Goal: Task Accomplishment & Management: Complete application form

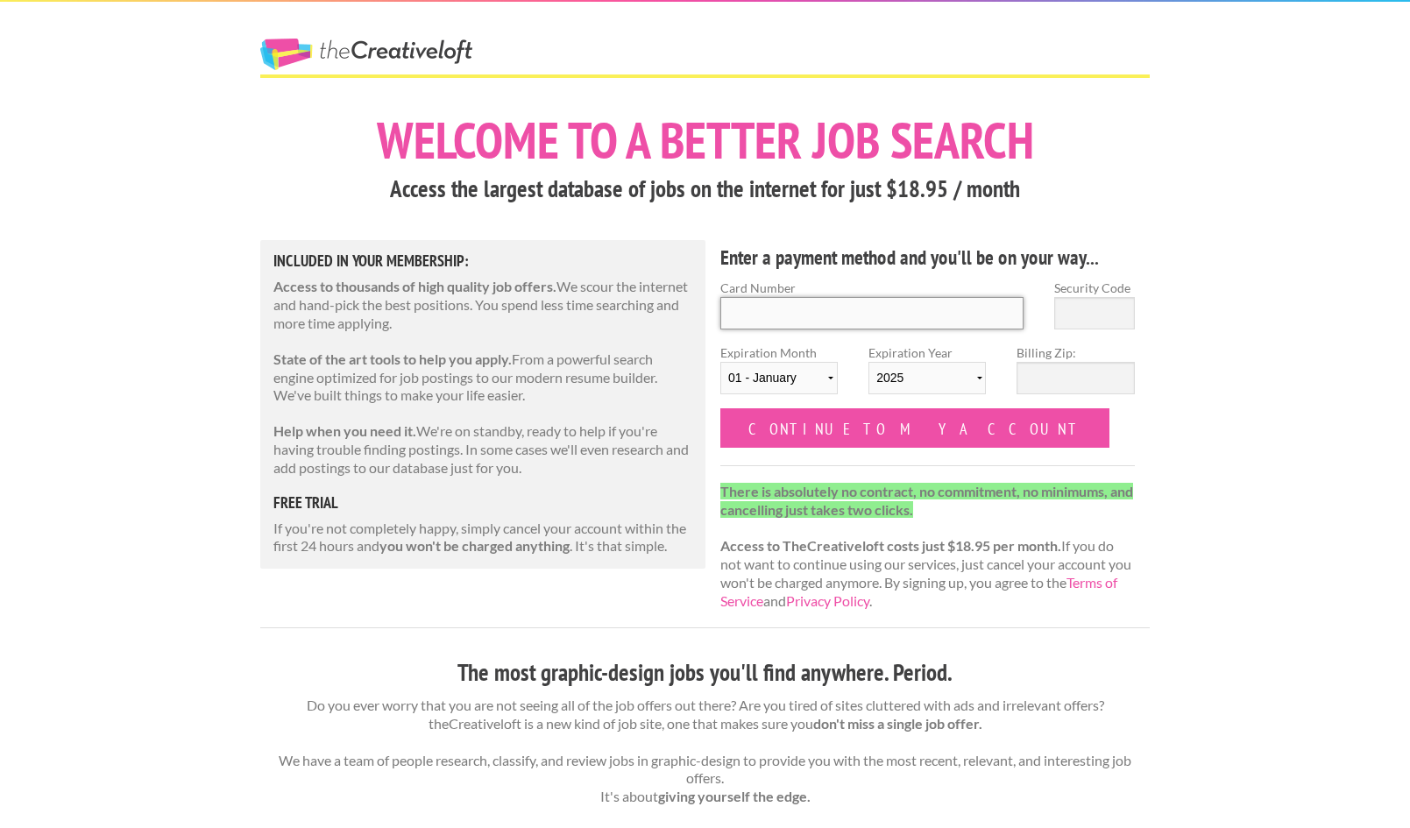
scroll to position [4, 0]
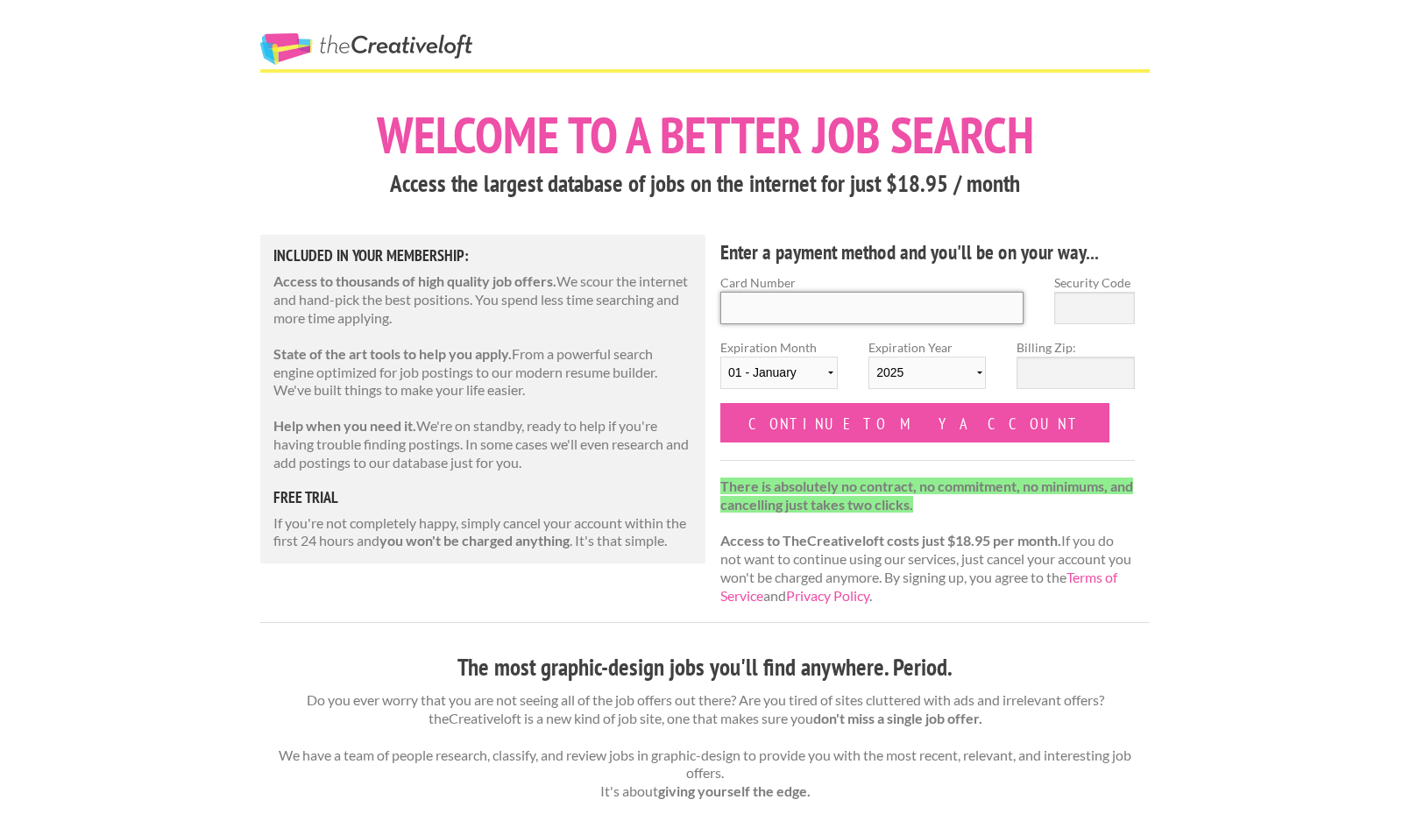
click at [756, 310] on input "Card Number" at bounding box center [871, 308] width 303 height 32
click at [756, 310] on input "Card Number" at bounding box center [871, 309] width 303 height 32
type input "5524333490474104"
select select "04"
select select "2029"
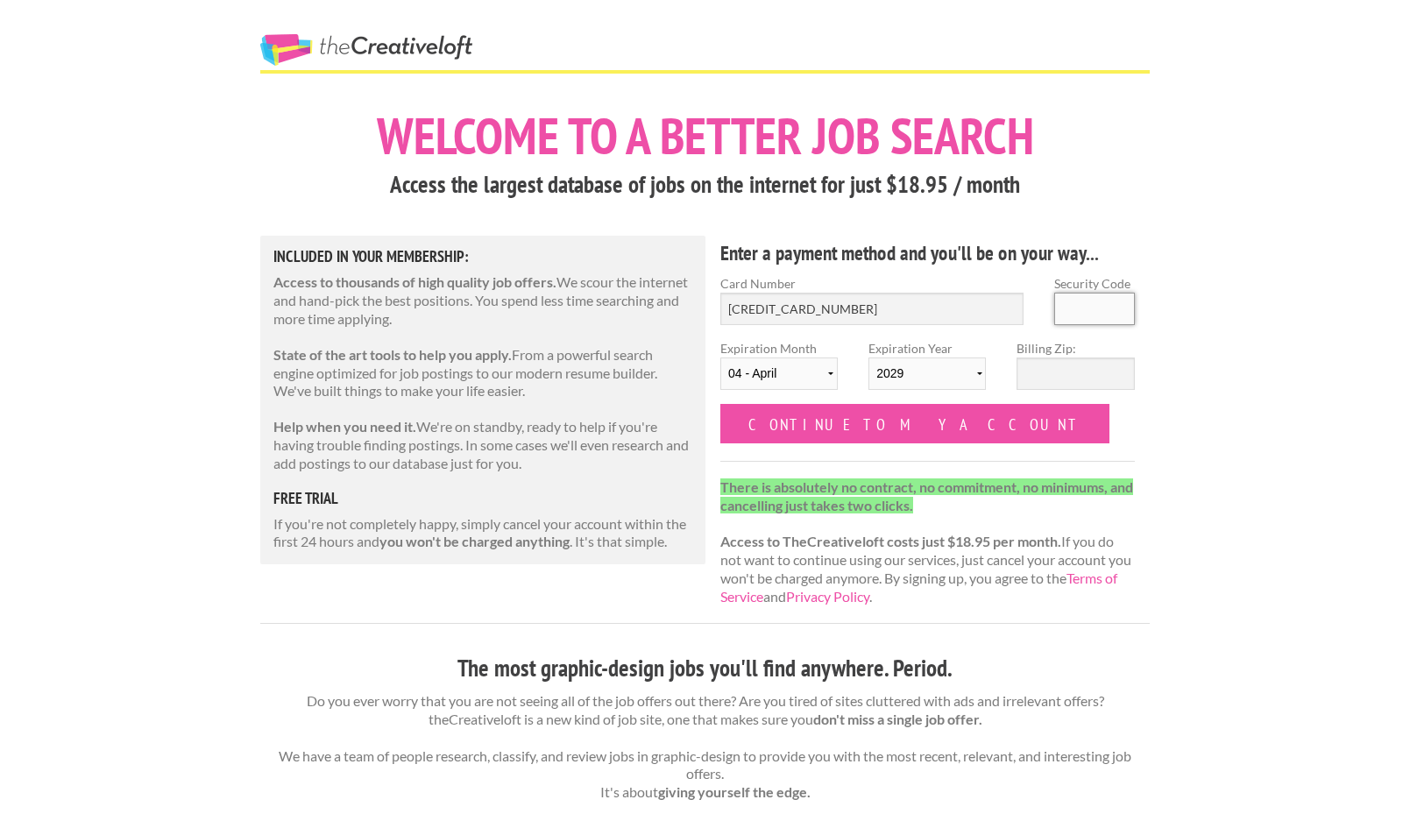
click at [1089, 308] on input "Security Code" at bounding box center [1094, 309] width 81 height 32
type input "127"
select select "2026"
select select "05"
click at [1066, 370] on input "Billing Zip:" at bounding box center [1075, 374] width 117 height 32
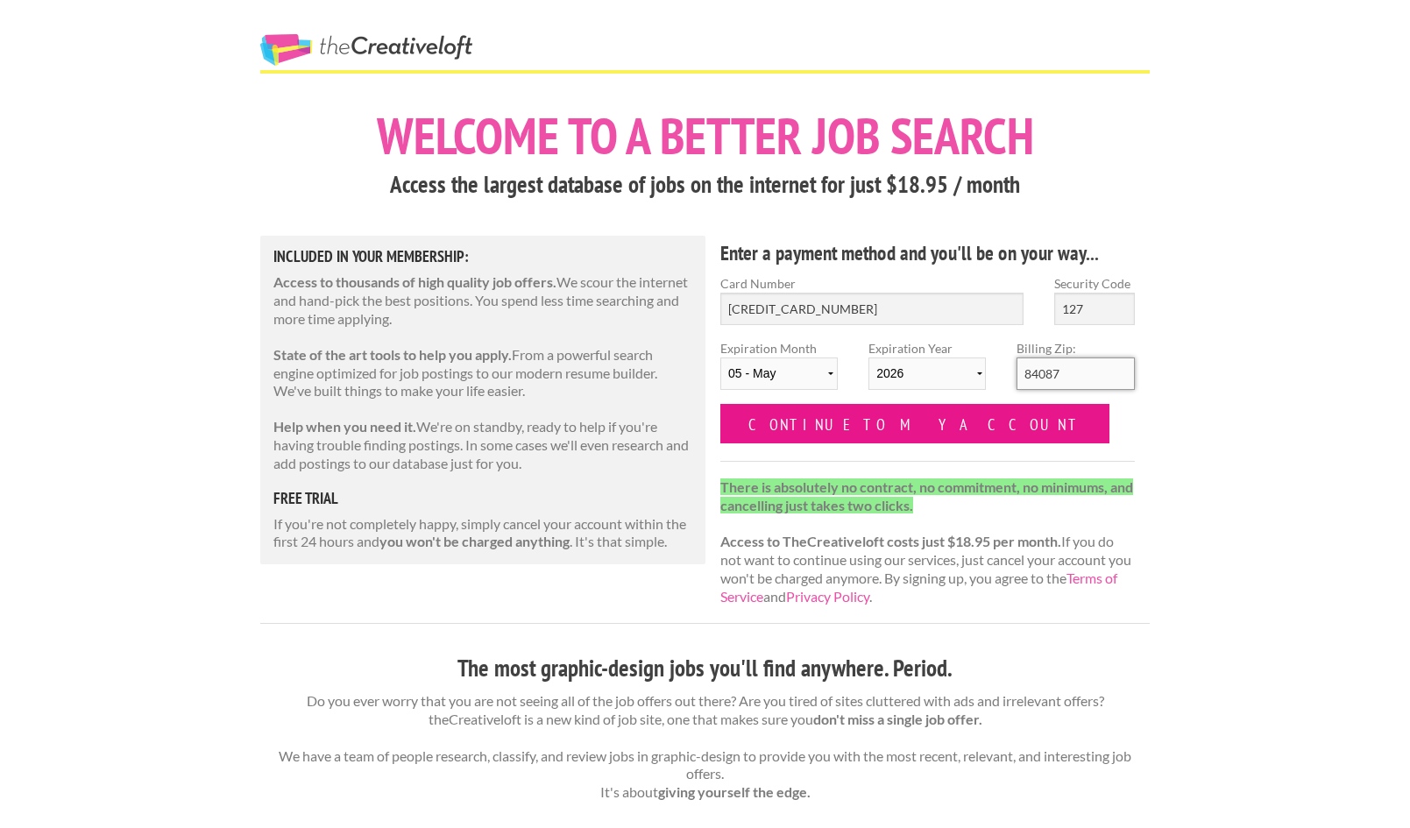
type input "84087"
click at [884, 429] on input "Continue to my account" at bounding box center [914, 423] width 389 height 39
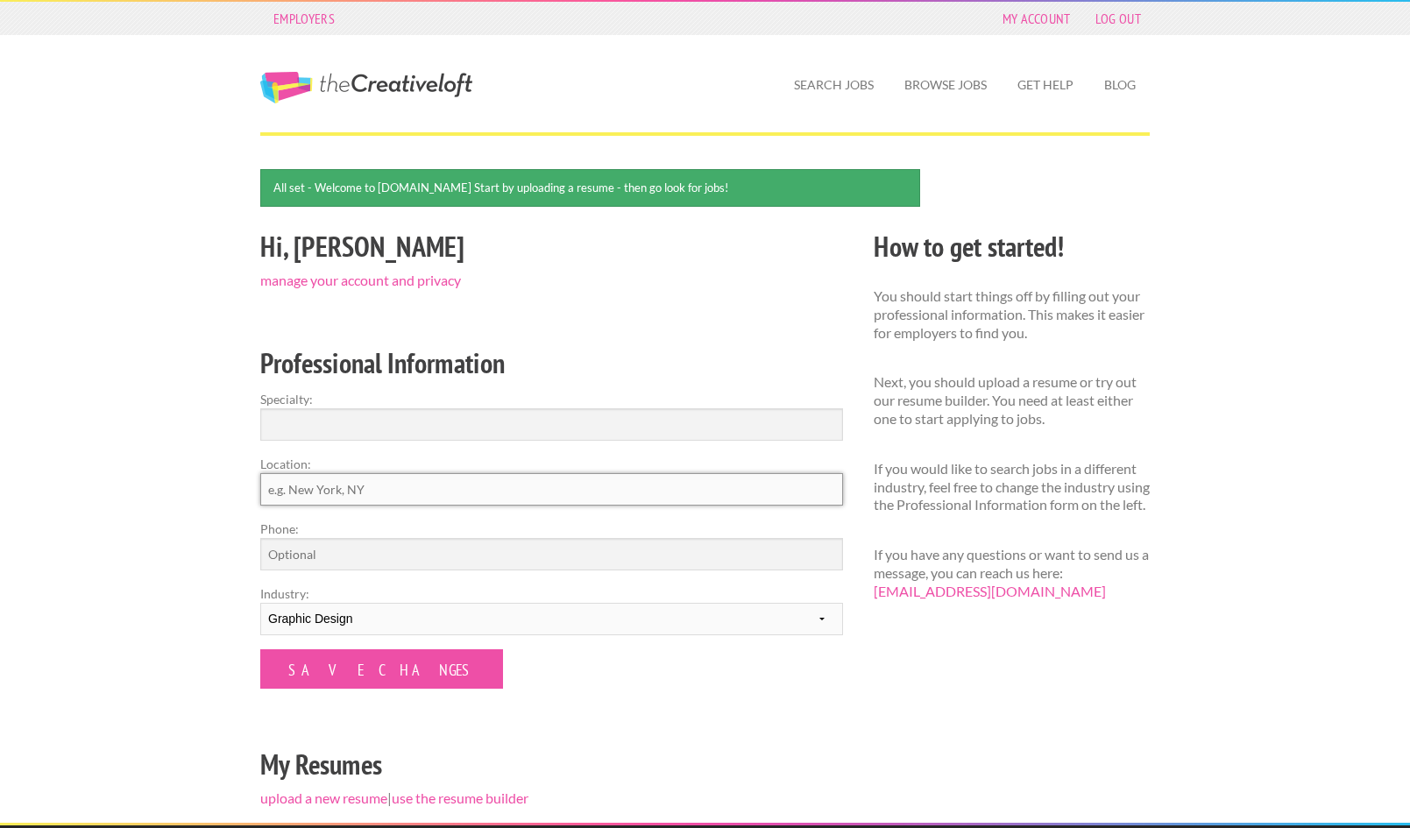
click at [334, 483] on input "Location:" at bounding box center [551, 489] width 583 height 32
type input "[GEOGRAPHIC_DATA], [US_STATE]"
select select
click at [342, 428] on input "Specialty:" at bounding box center [551, 424] width 583 height 32
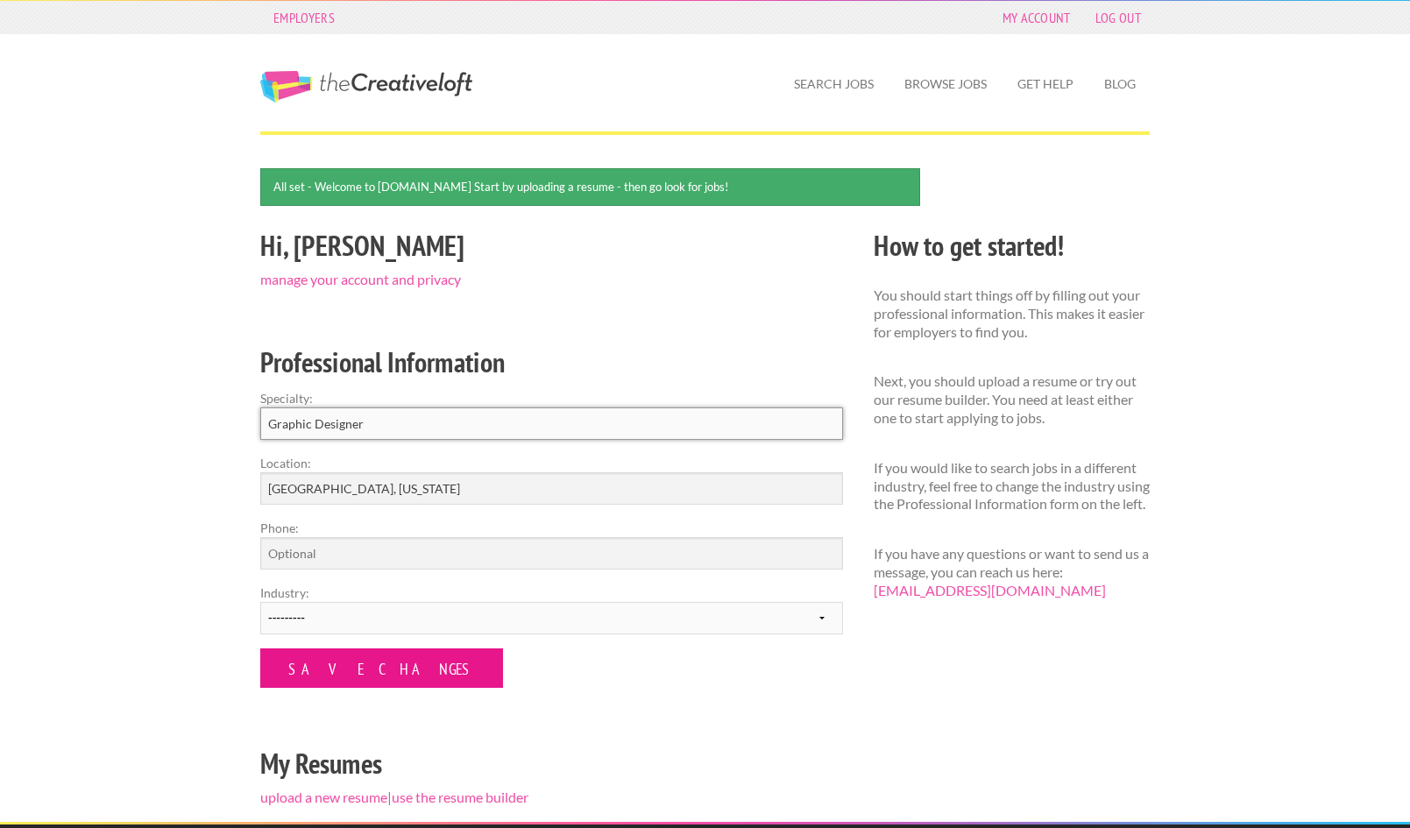
type input "Graphic Designer"
drag, startPoint x: 362, startPoint y: 664, endPoint x: 585, endPoint y: 683, distance: 223.4
click at [585, 684] on form "Specialty: Graphic Designer Location: Salt Lake City, Utah Phone: Industry: ---…" at bounding box center [551, 538] width 583 height 299
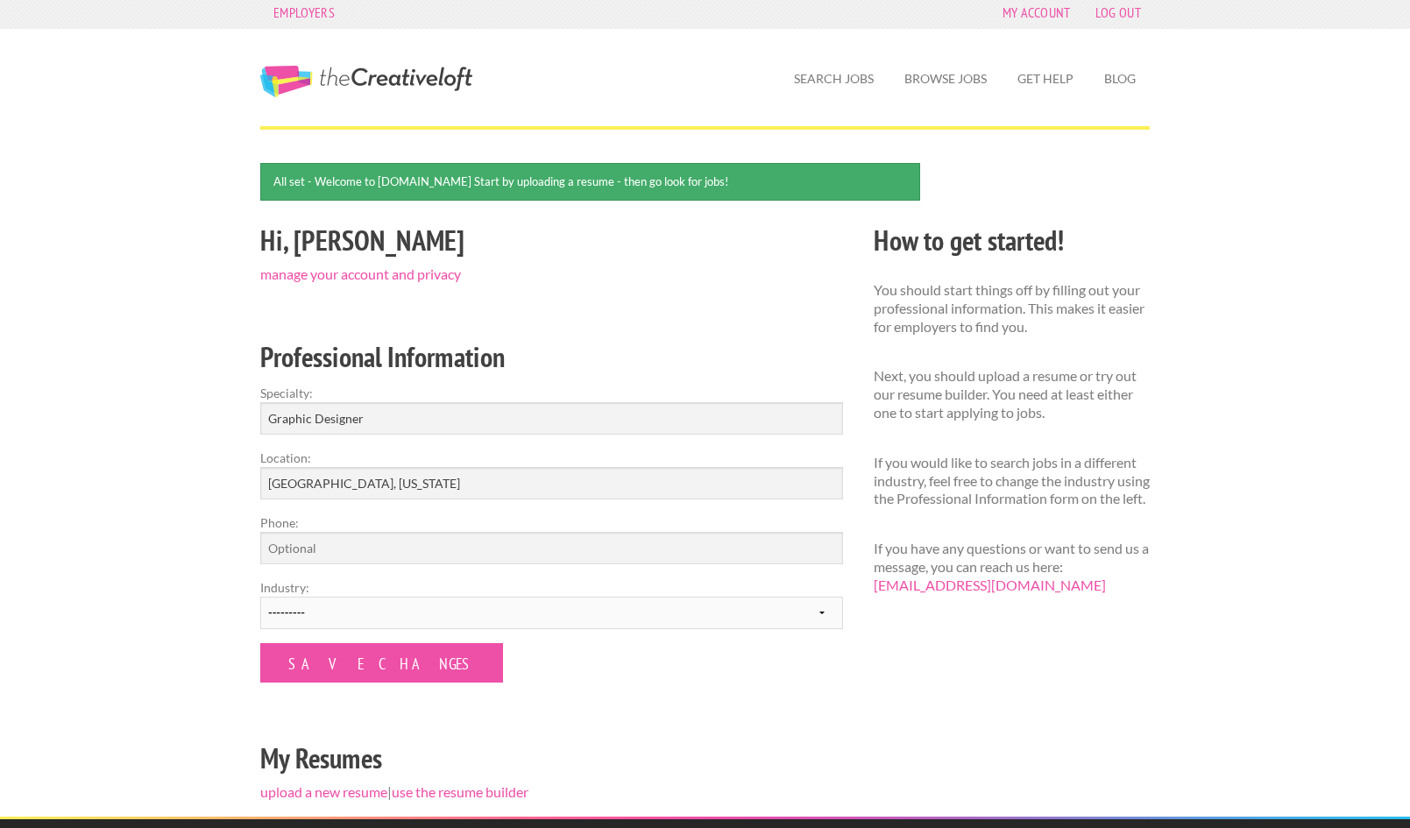
scroll to position [9, 0]
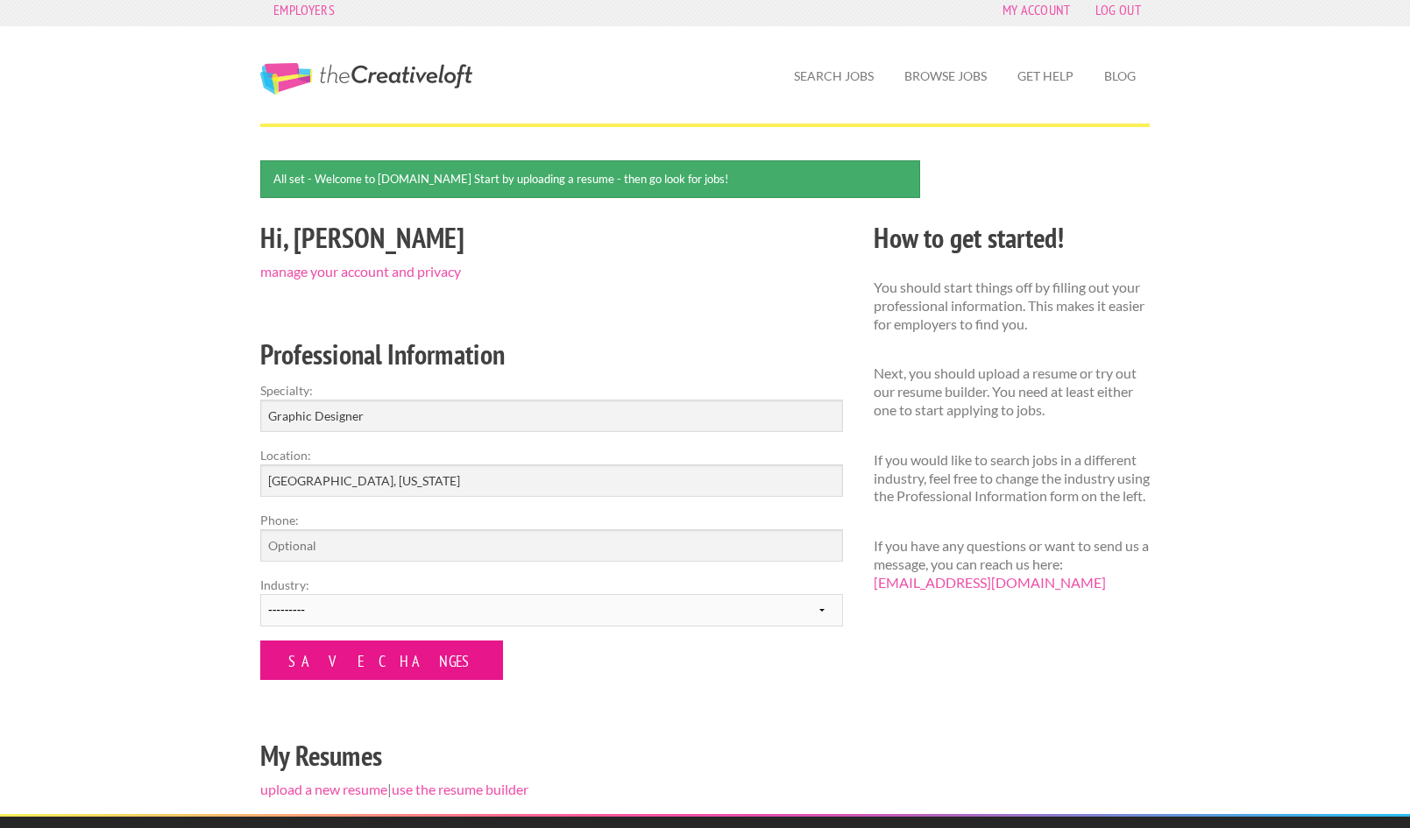
click at [311, 660] on input "Save Changes" at bounding box center [381, 660] width 243 height 39
select select "8"
click at [309, 646] on input "Save Changes" at bounding box center [381, 660] width 243 height 39
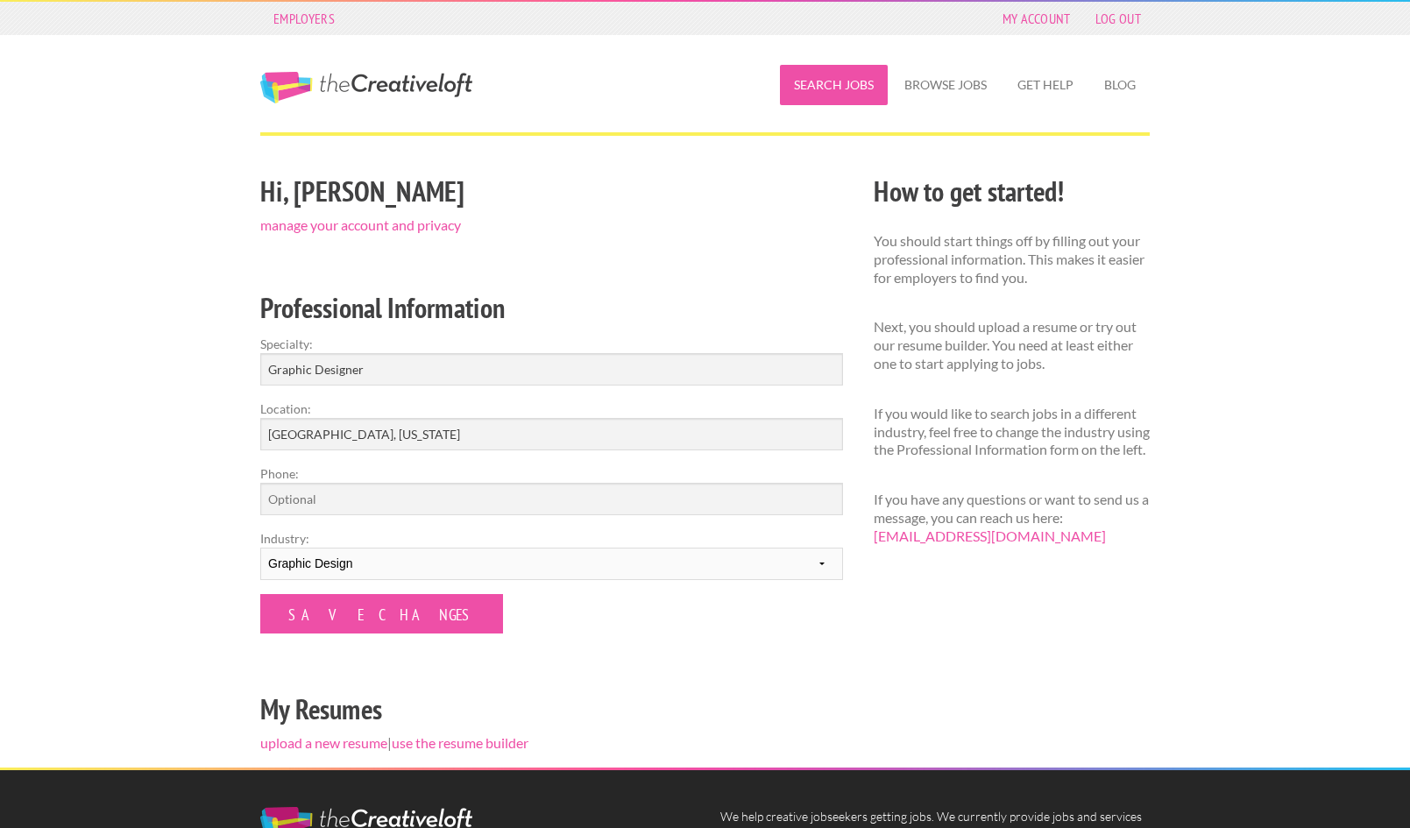
click at [817, 89] on link "Search Jobs" at bounding box center [834, 85] width 108 height 40
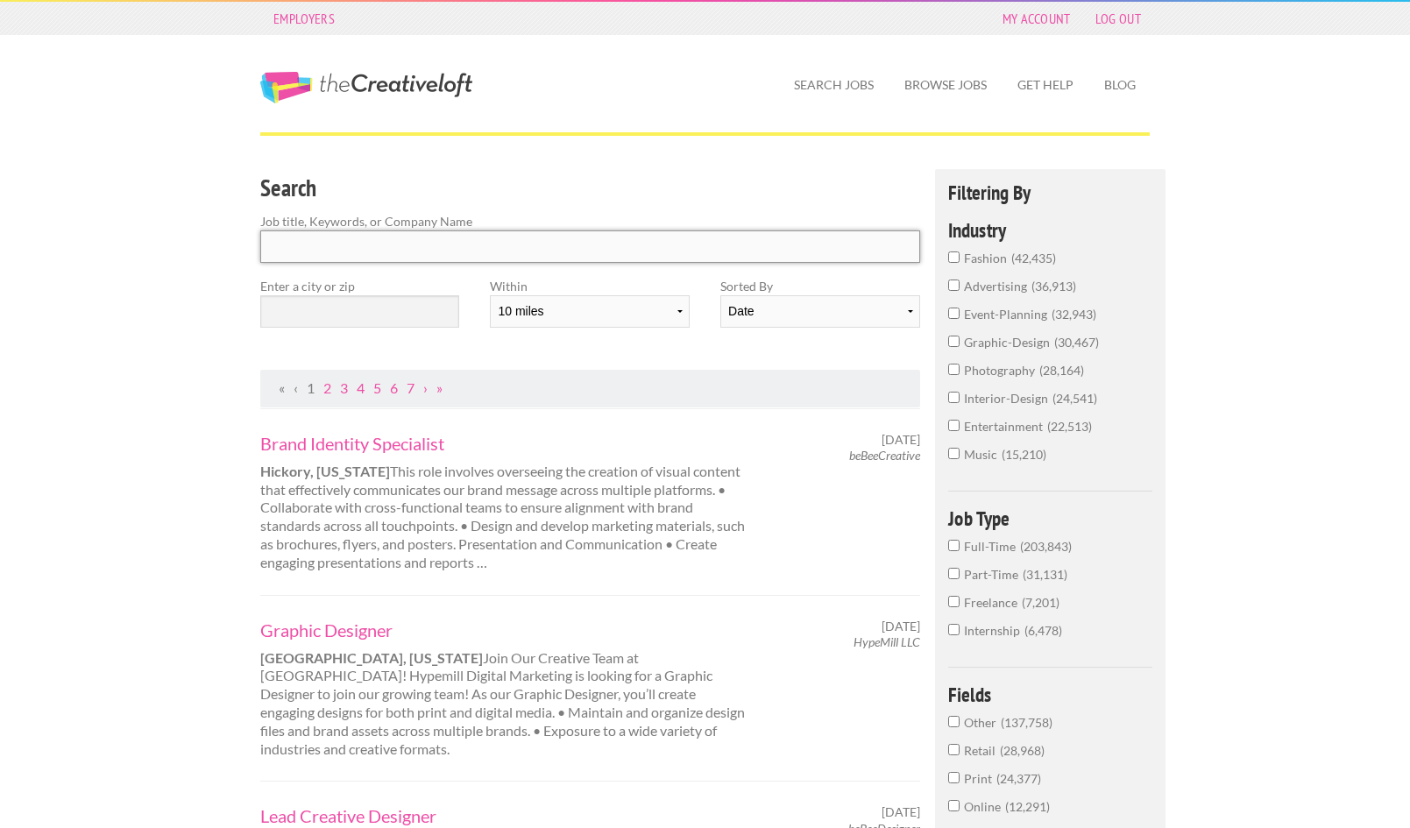
click at [346, 238] on input "Search" at bounding box center [590, 247] width 660 height 32
click at [318, 315] on input "text" at bounding box center [359, 311] width 199 height 32
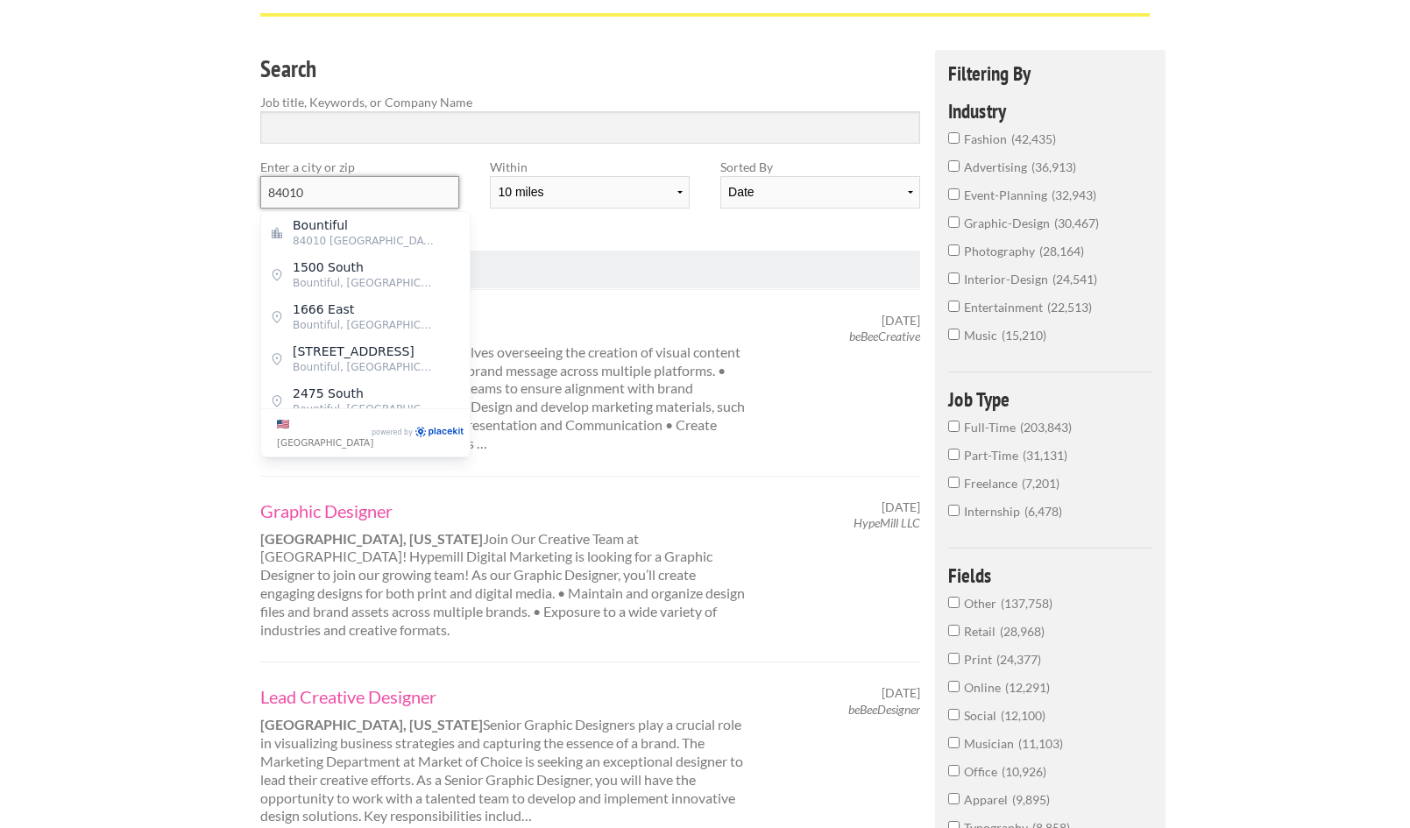
scroll to position [124, 0]
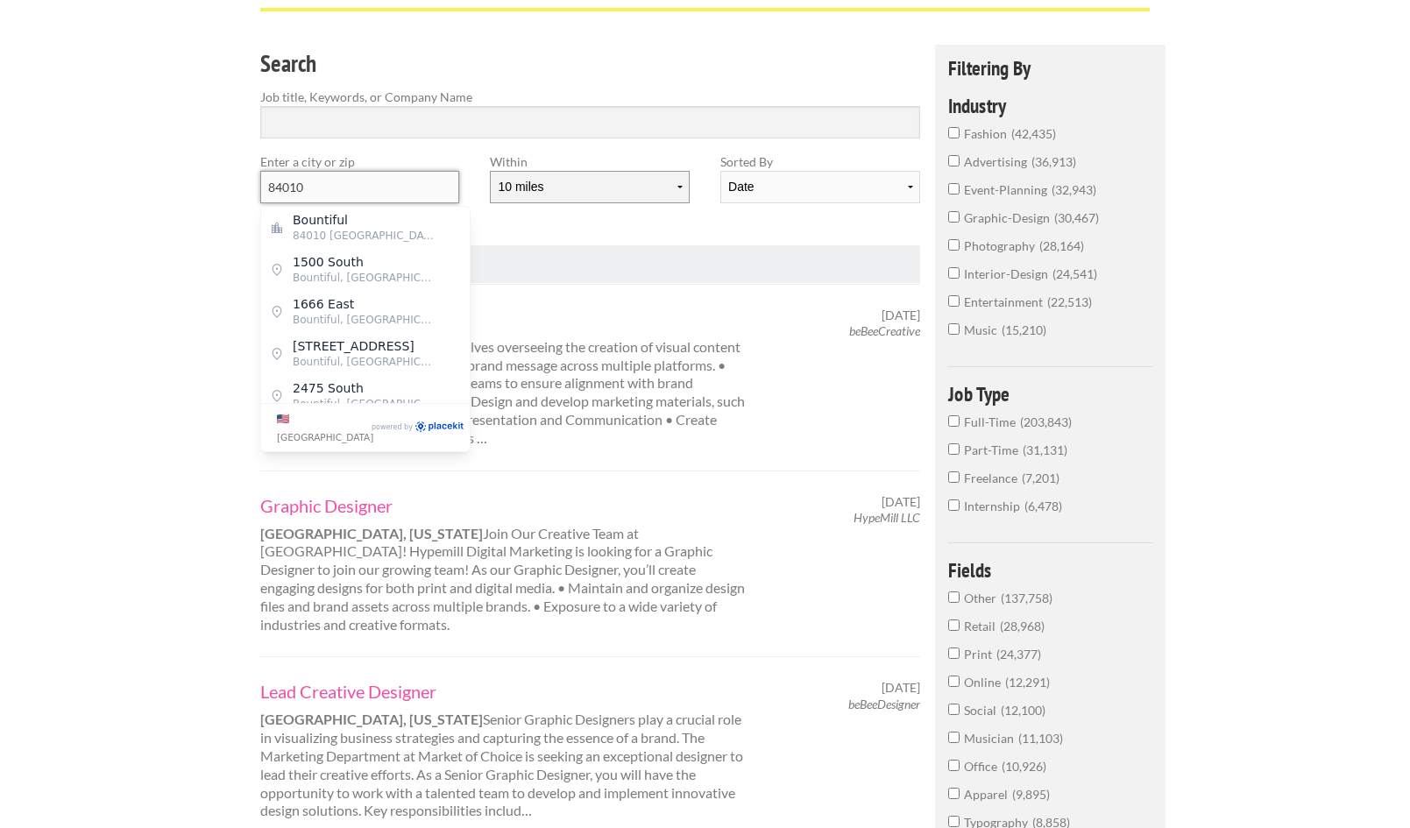
type input "84010"
select select "50"
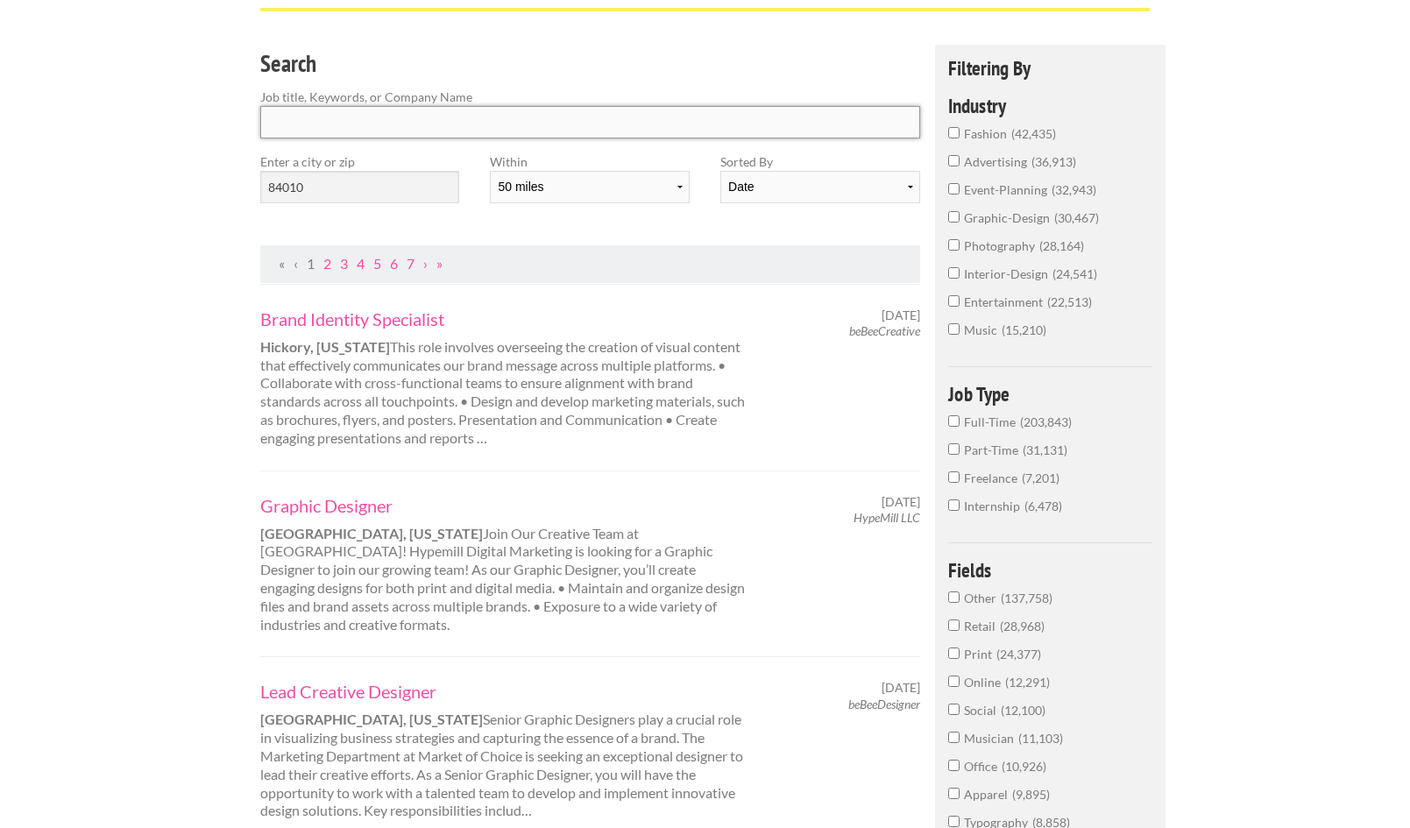
click at [291, 131] on input "Search" at bounding box center [590, 122] width 660 height 32
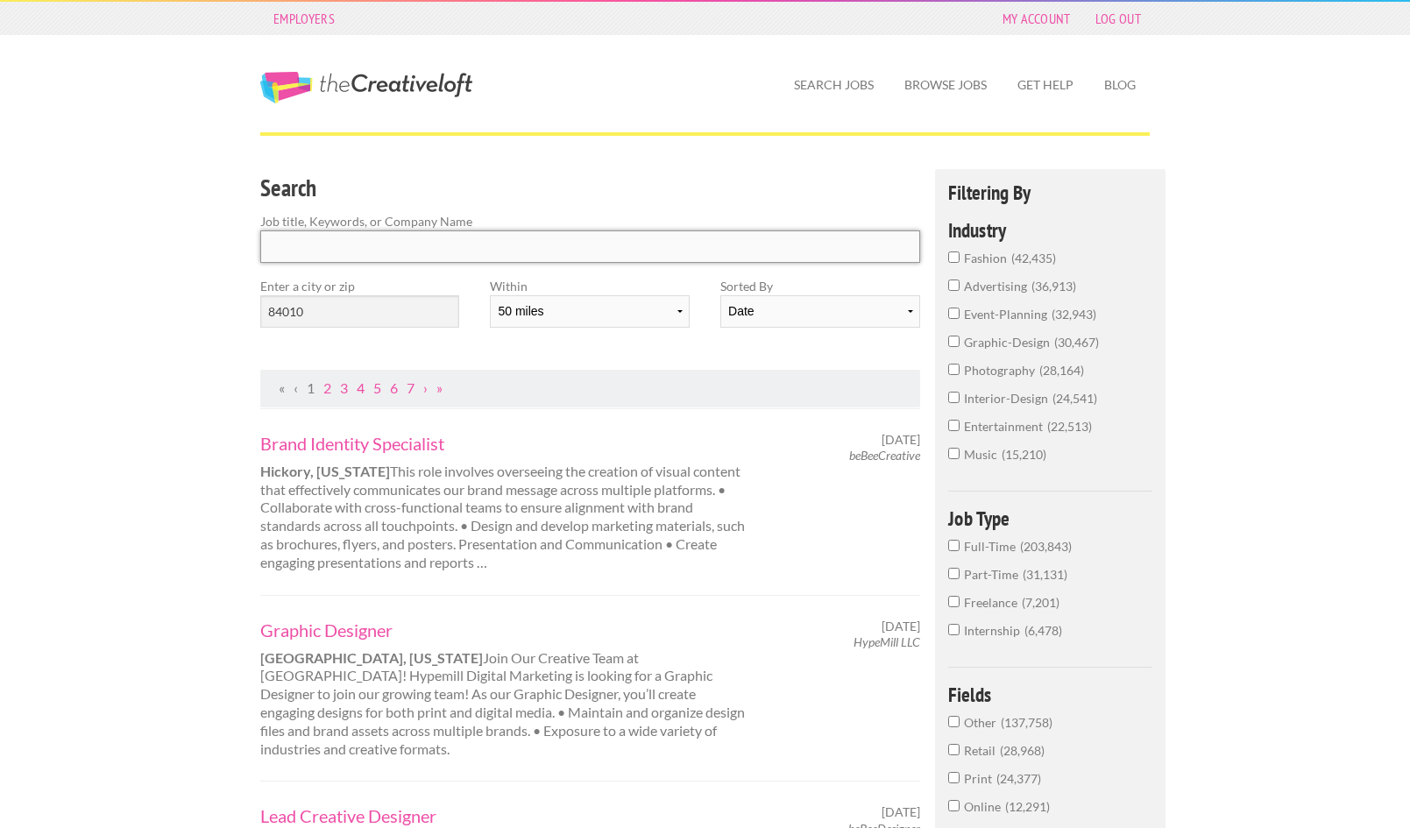
scroll to position [0, 0]
click at [325, 311] on input "84010" at bounding box center [359, 311] width 199 height 32
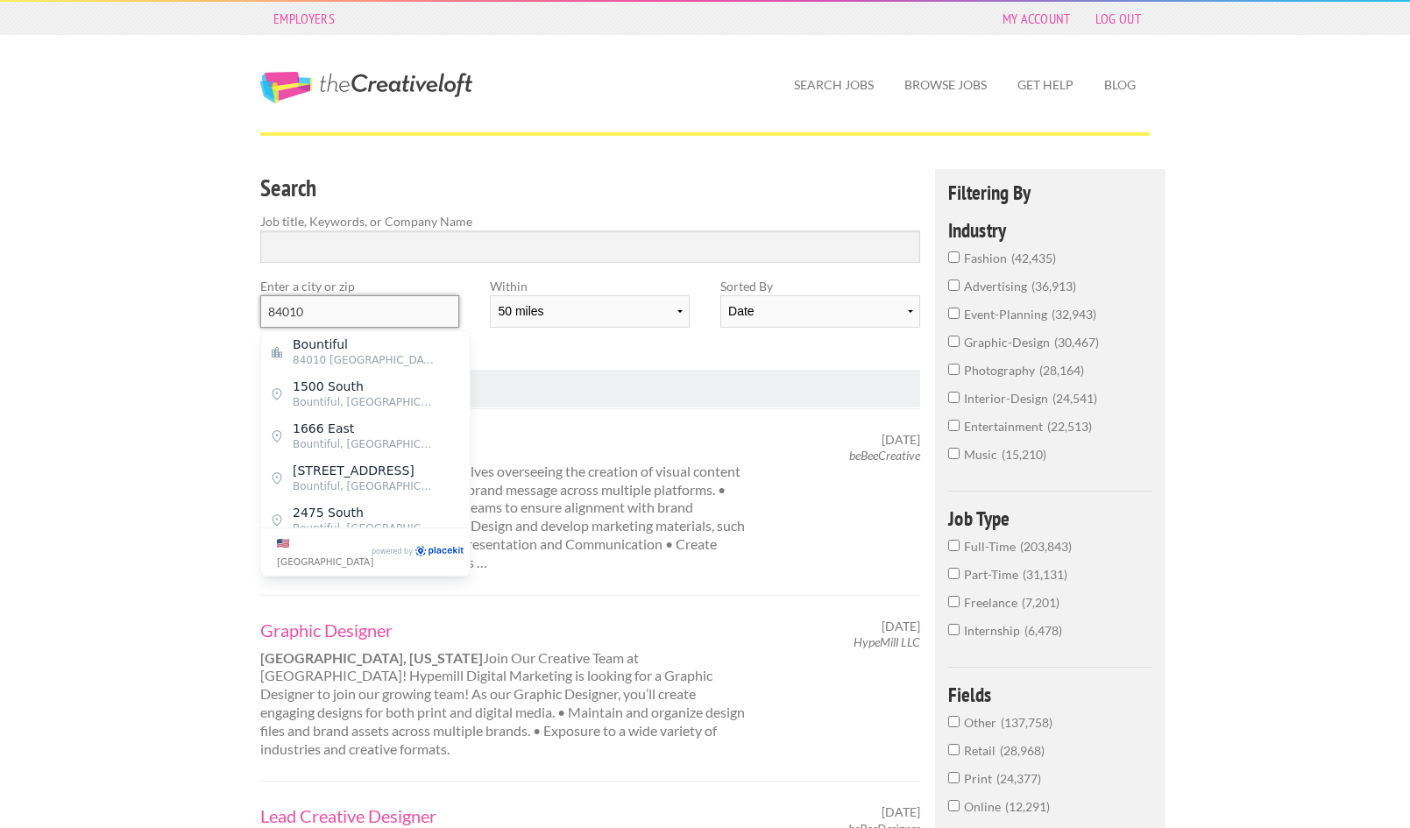
click at [325, 311] on input "84010" at bounding box center [359, 311] width 199 height 32
select select "jobs"
click at [350, 310] on input "84010" at bounding box center [359, 311] width 199 height 32
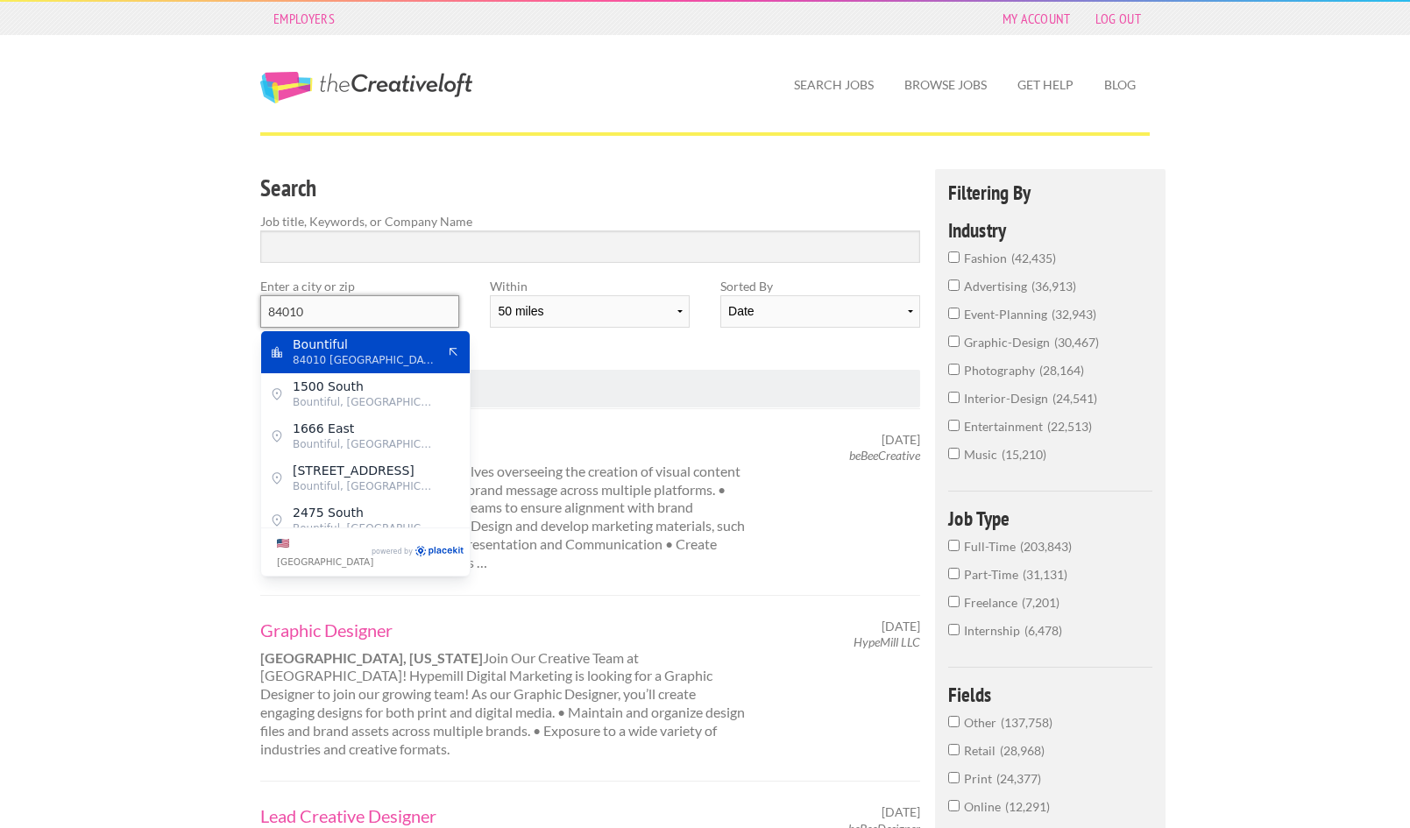
type input "Bountiful"
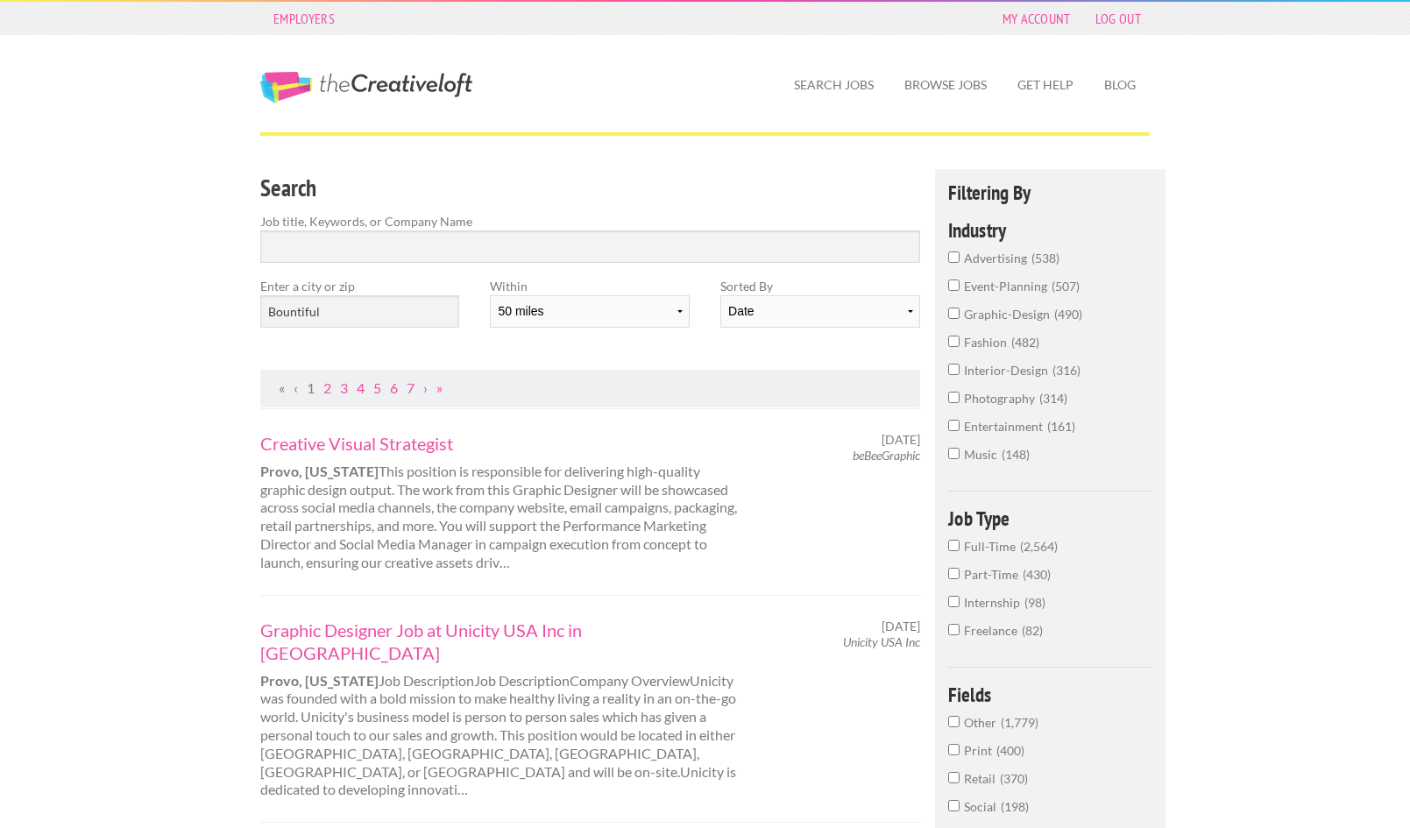
drag, startPoint x: 202, startPoint y: 330, endPoint x: 222, endPoint y: 340, distance: 22.0
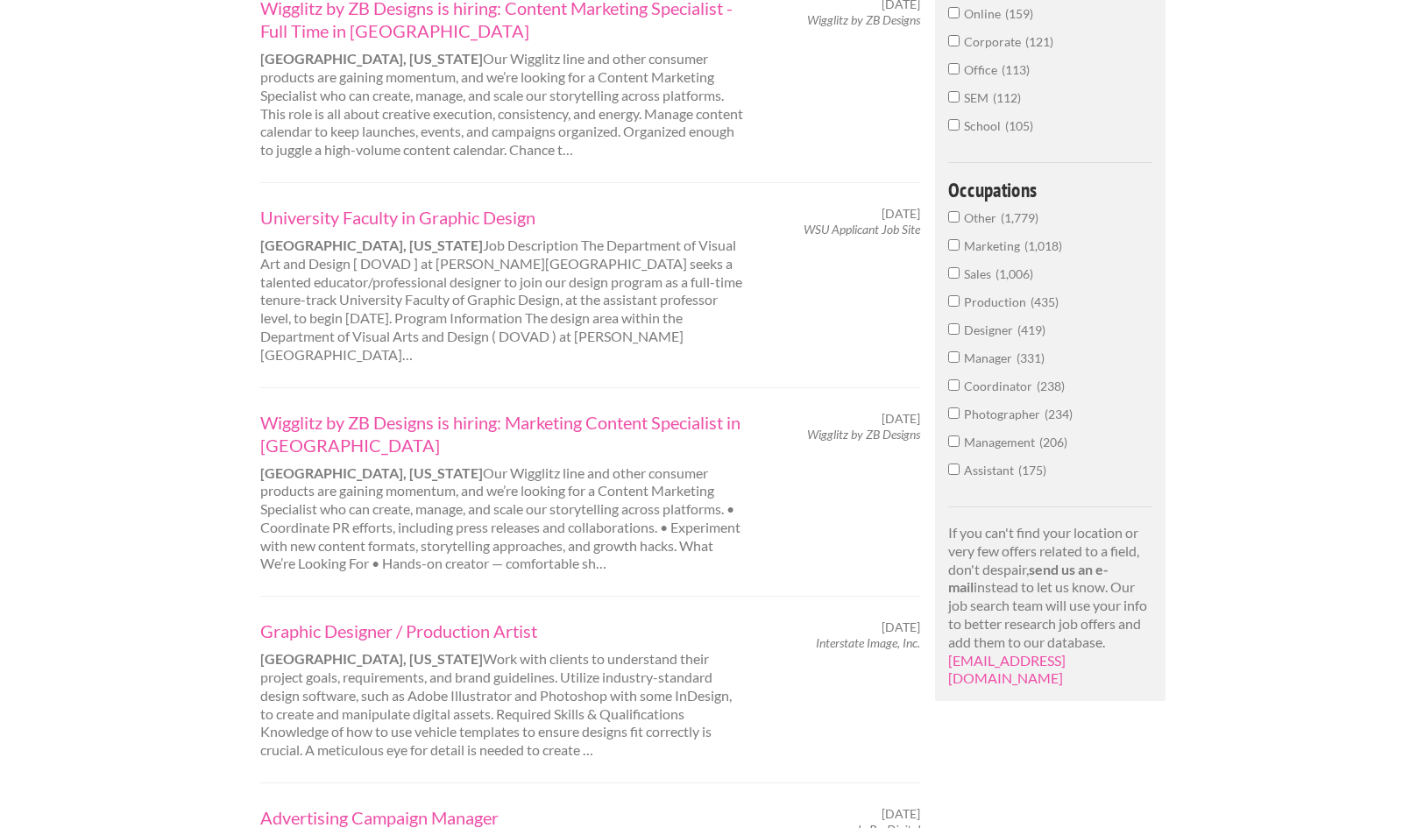
scroll to position [862, 0]
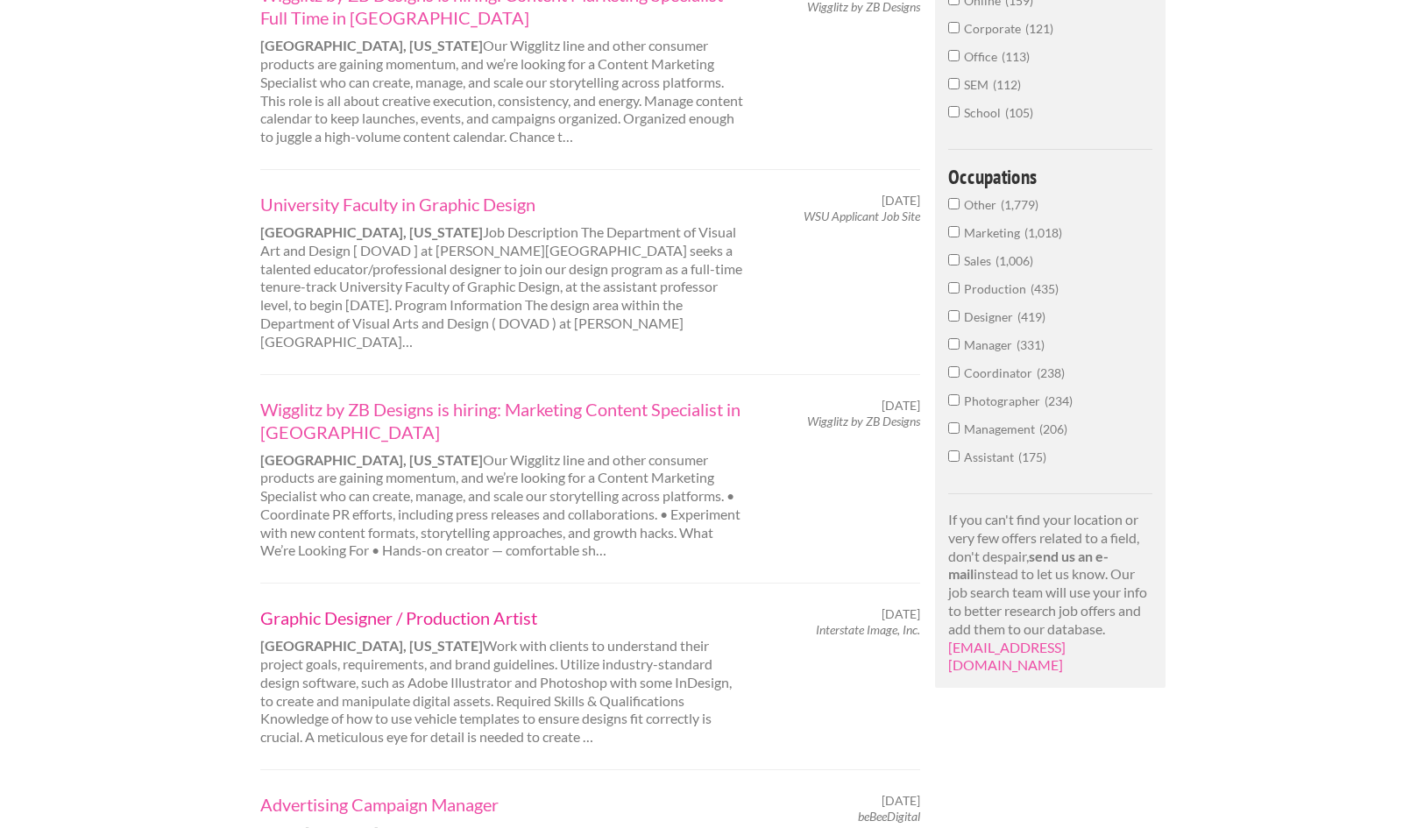
click at [384, 607] on link "Graphic Designer / Production Artist" at bounding box center [503, 618] width 487 height 23
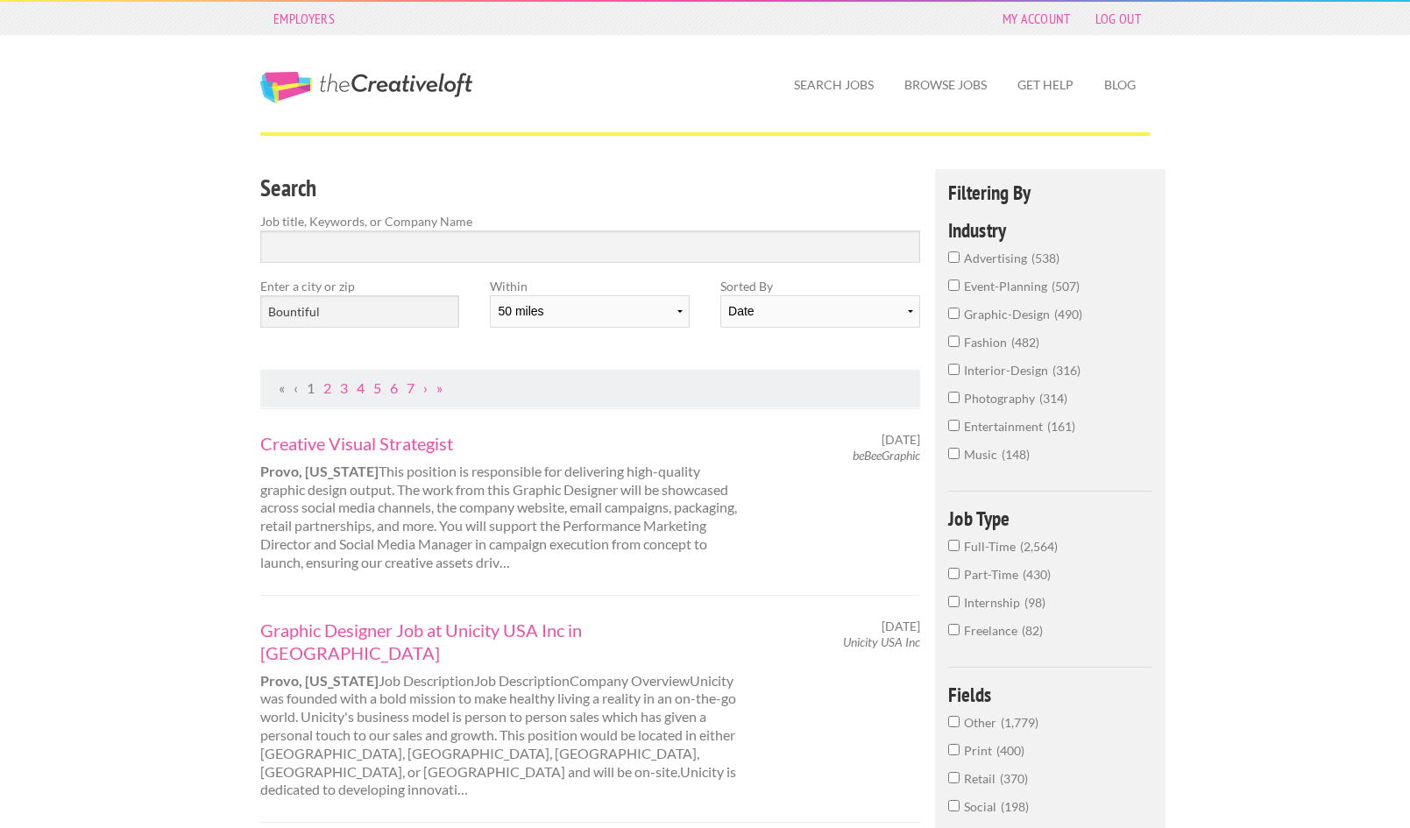
scroll to position [0, 0]
select select "20"
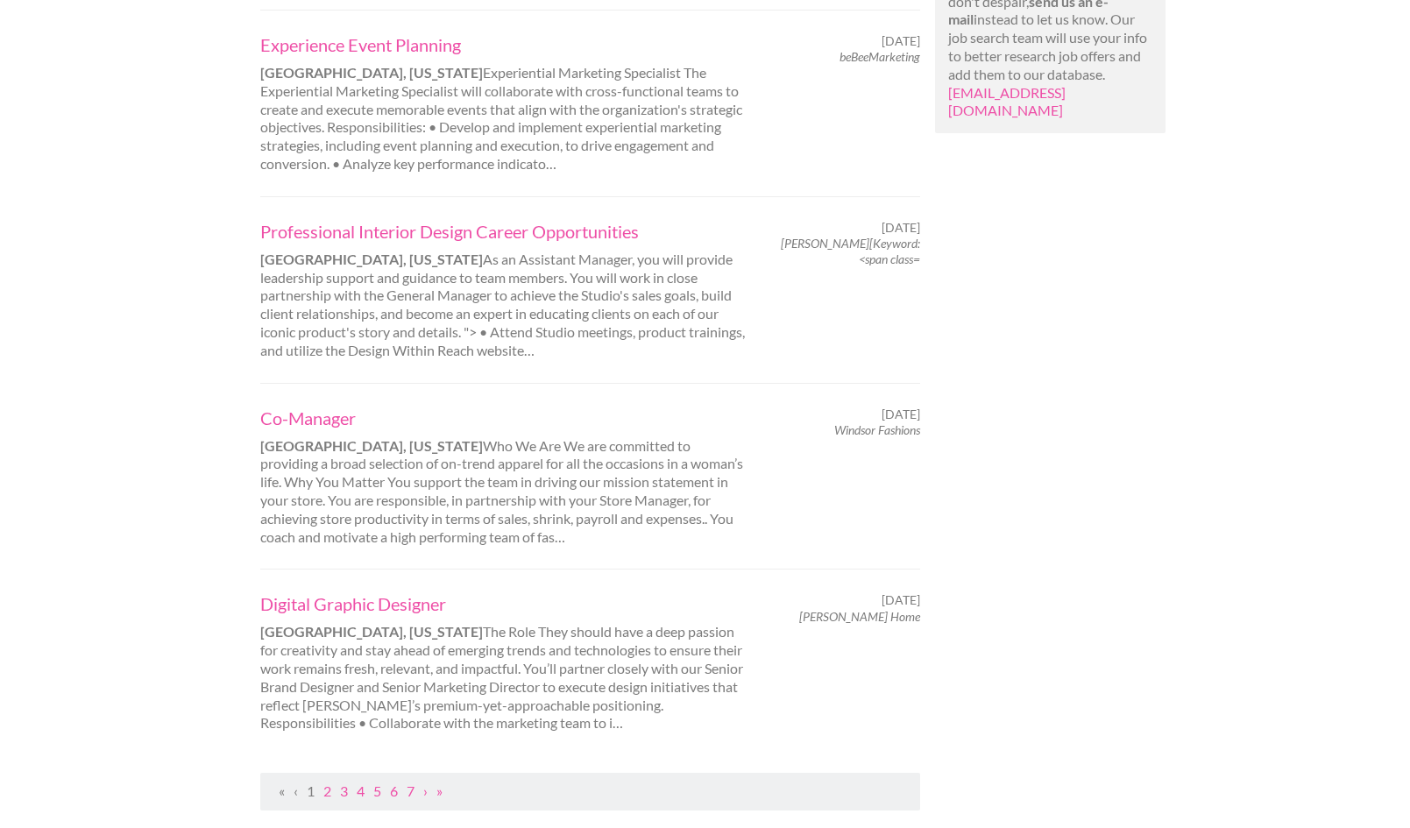
scroll to position [1419, 0]
click at [344, 591] on link "Digital Graphic Designer" at bounding box center [503, 602] width 487 height 23
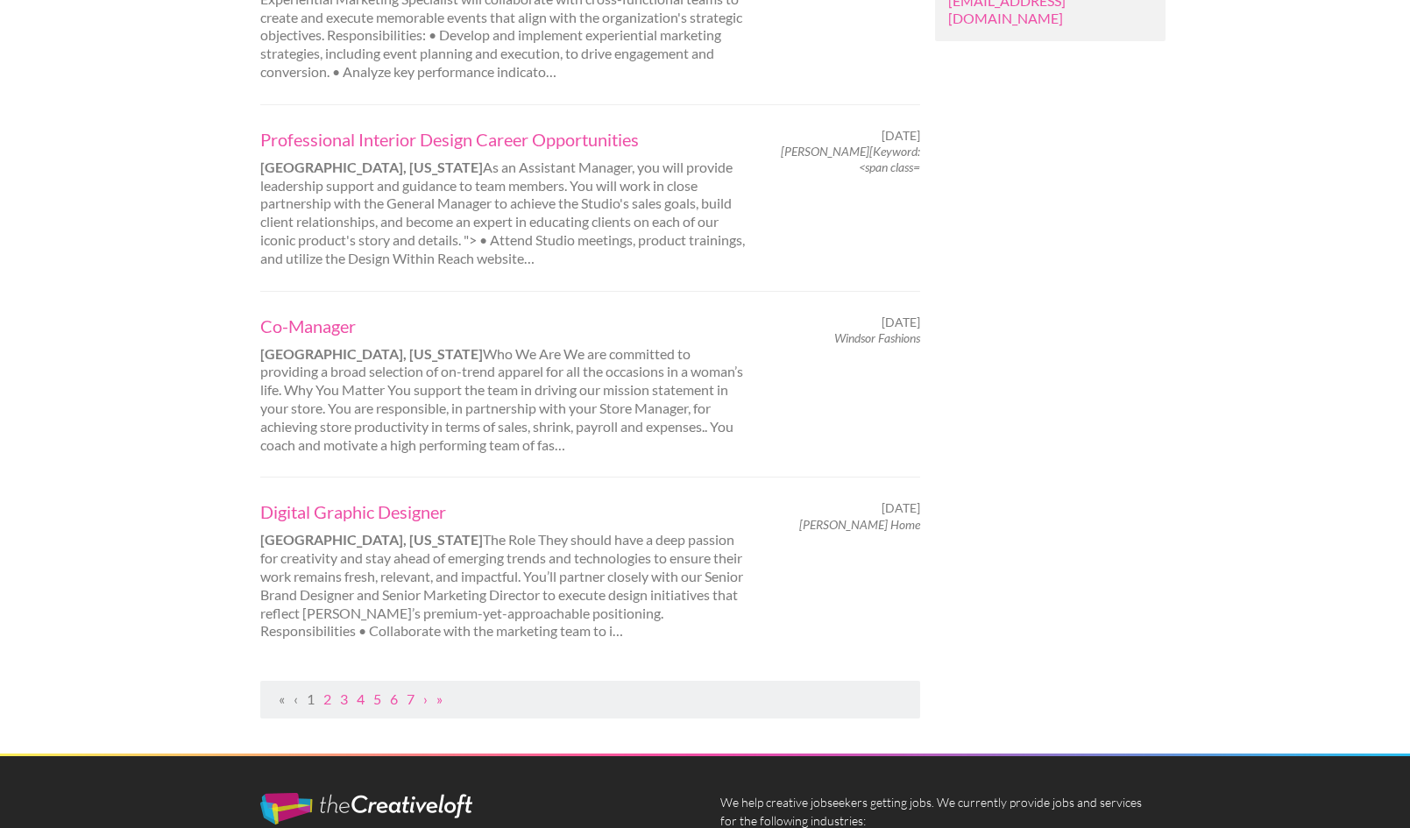
scroll to position [1515, 0]
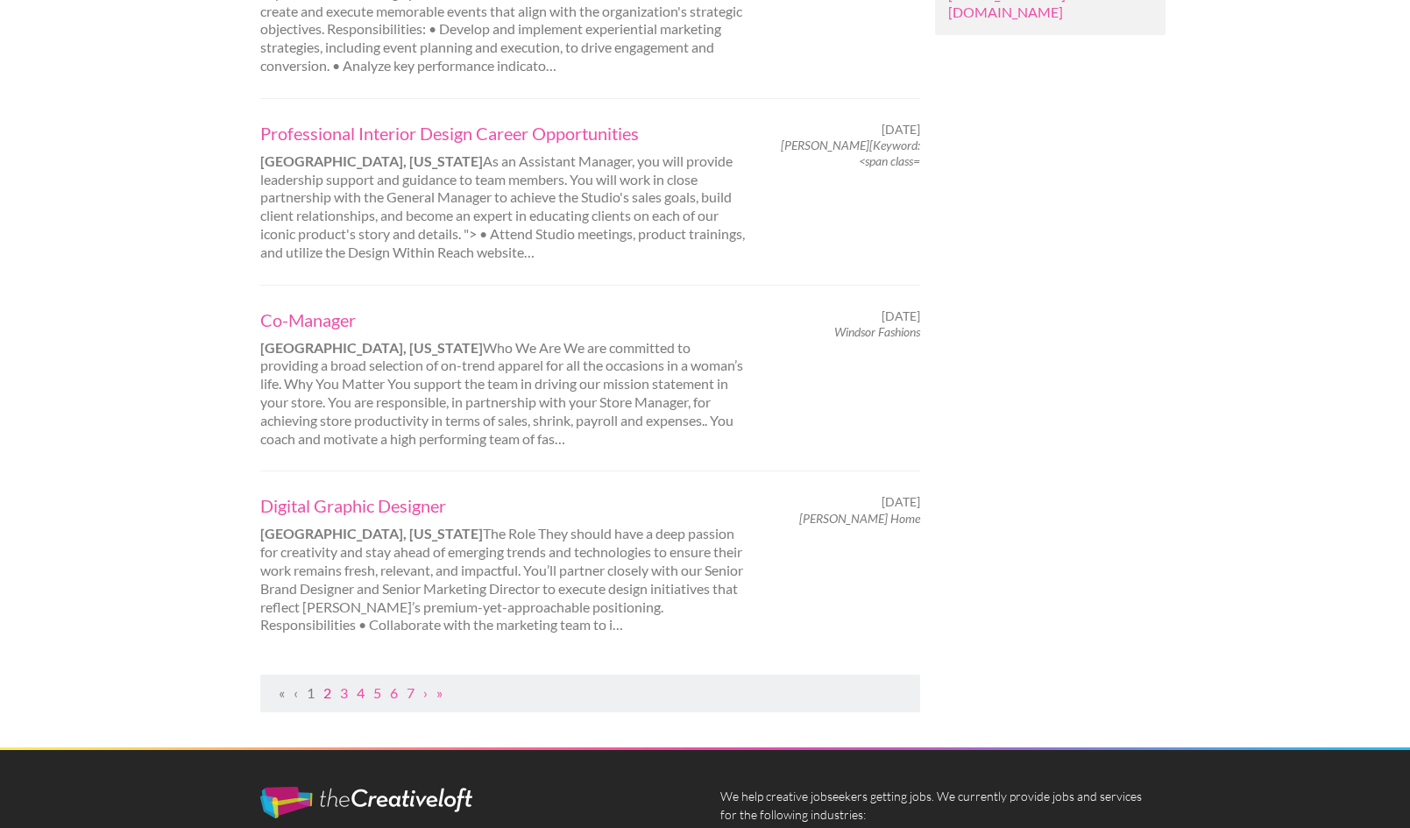
click at [330, 685] on link "2" at bounding box center [327, 693] width 8 height 17
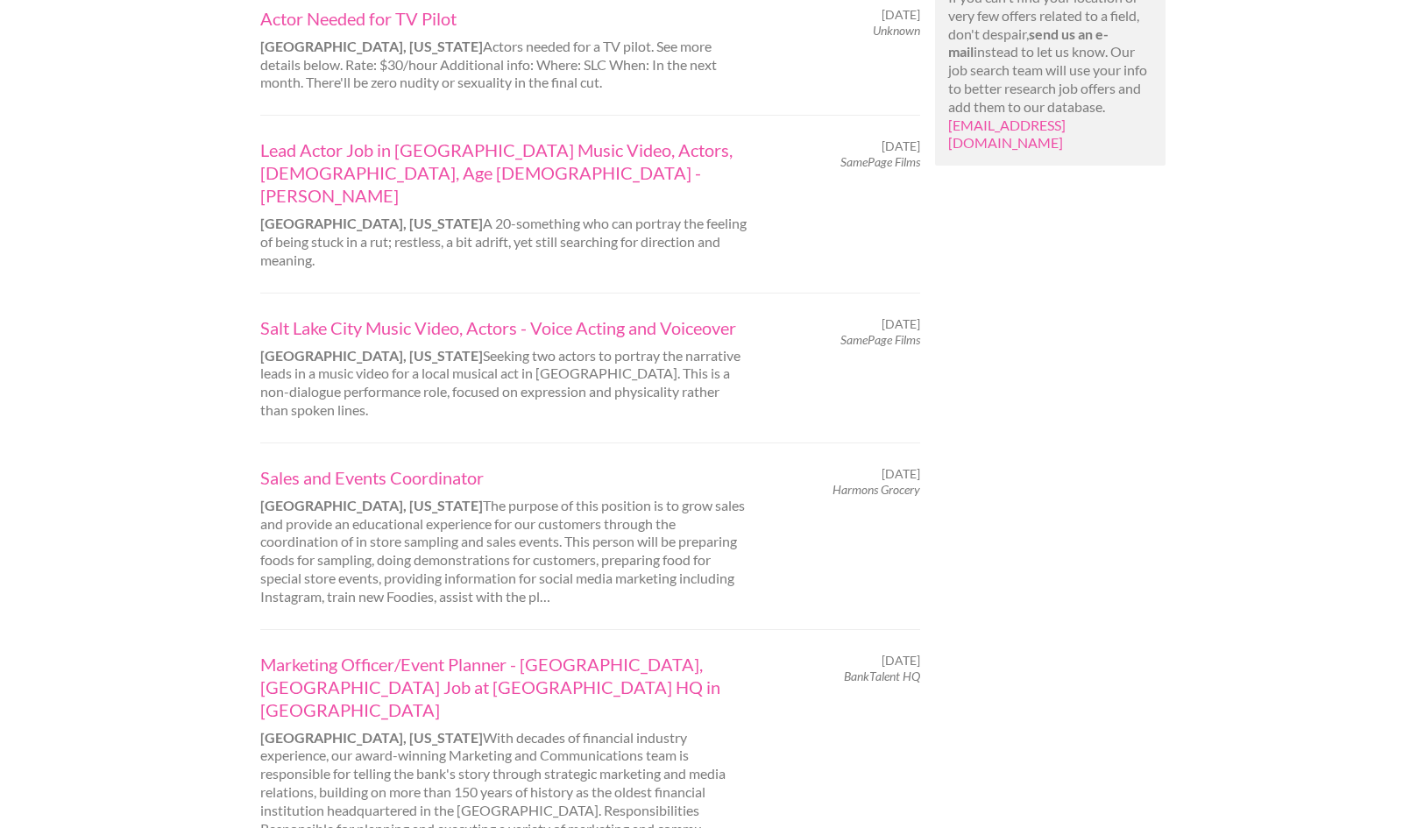
scroll to position [1385, 0]
click at [326, 653] on link "Marketing Officer/Event Planner - Salt Lake City, UT Job at BankTalent HQ in Sal" at bounding box center [503, 687] width 487 height 68
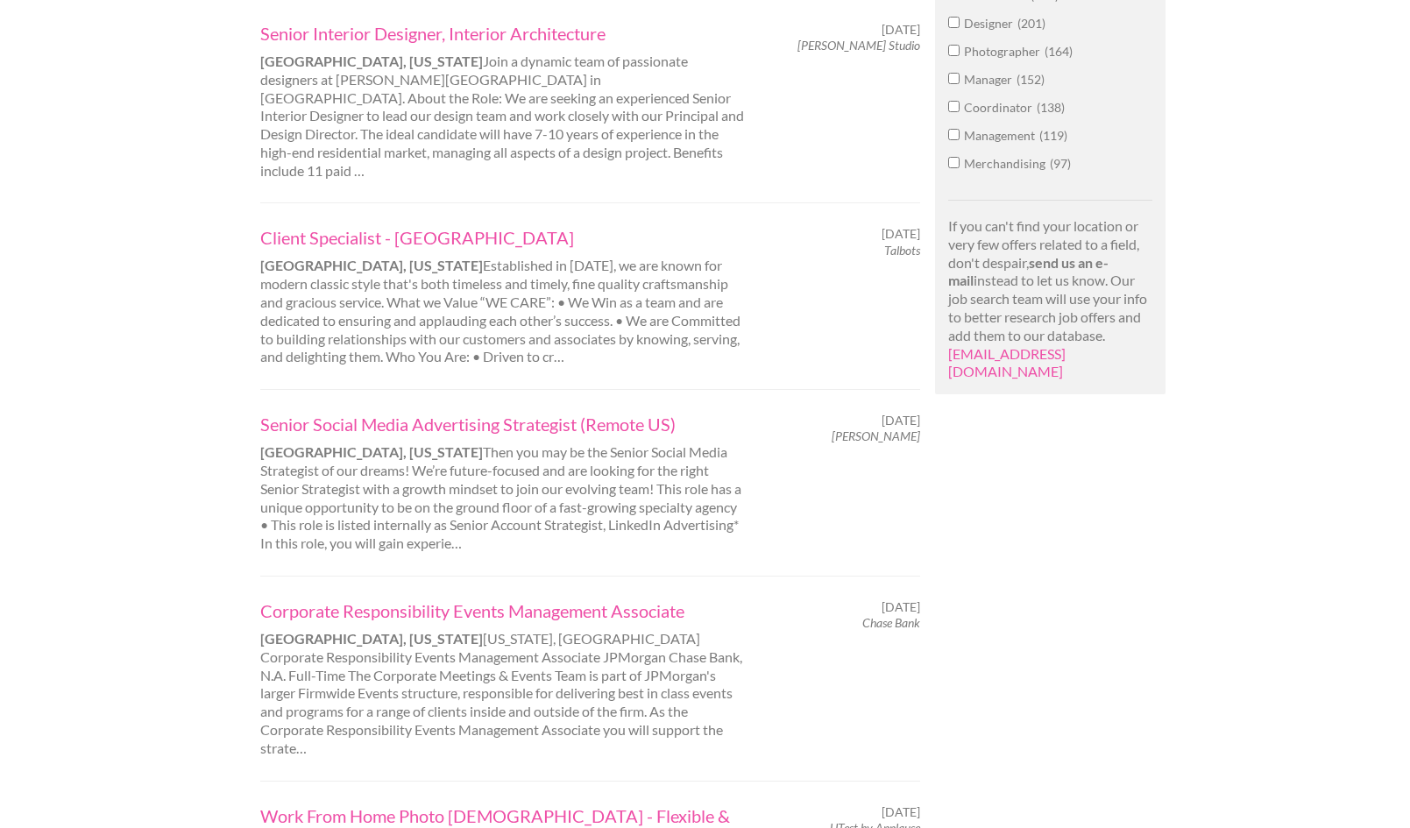
scroll to position [1156, 0]
click at [438, 413] on link "Senior Social Media Advertising Strategist (Remote US)" at bounding box center [503, 424] width 487 height 23
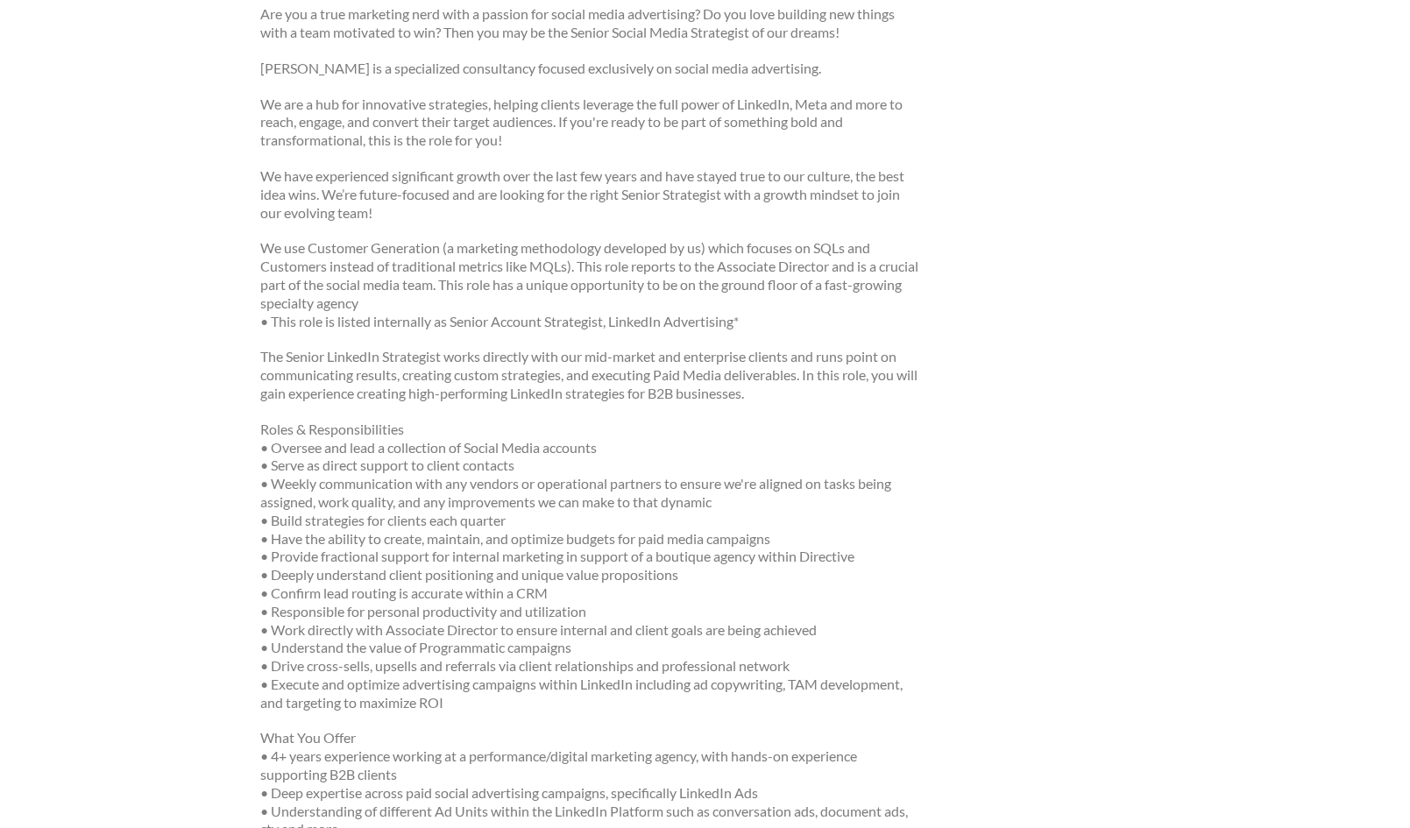
scroll to position [283, 0]
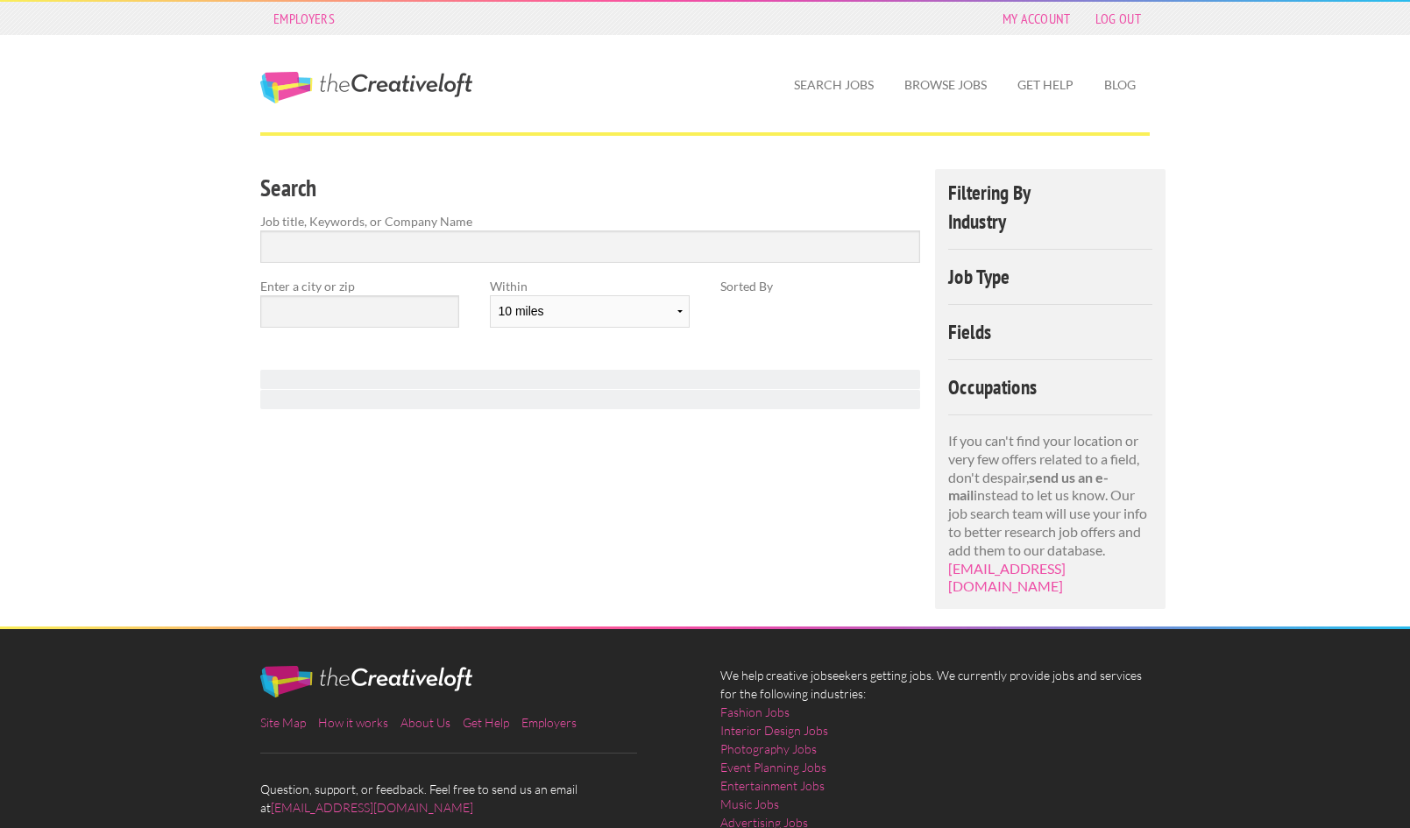
scroll to position [96, 0]
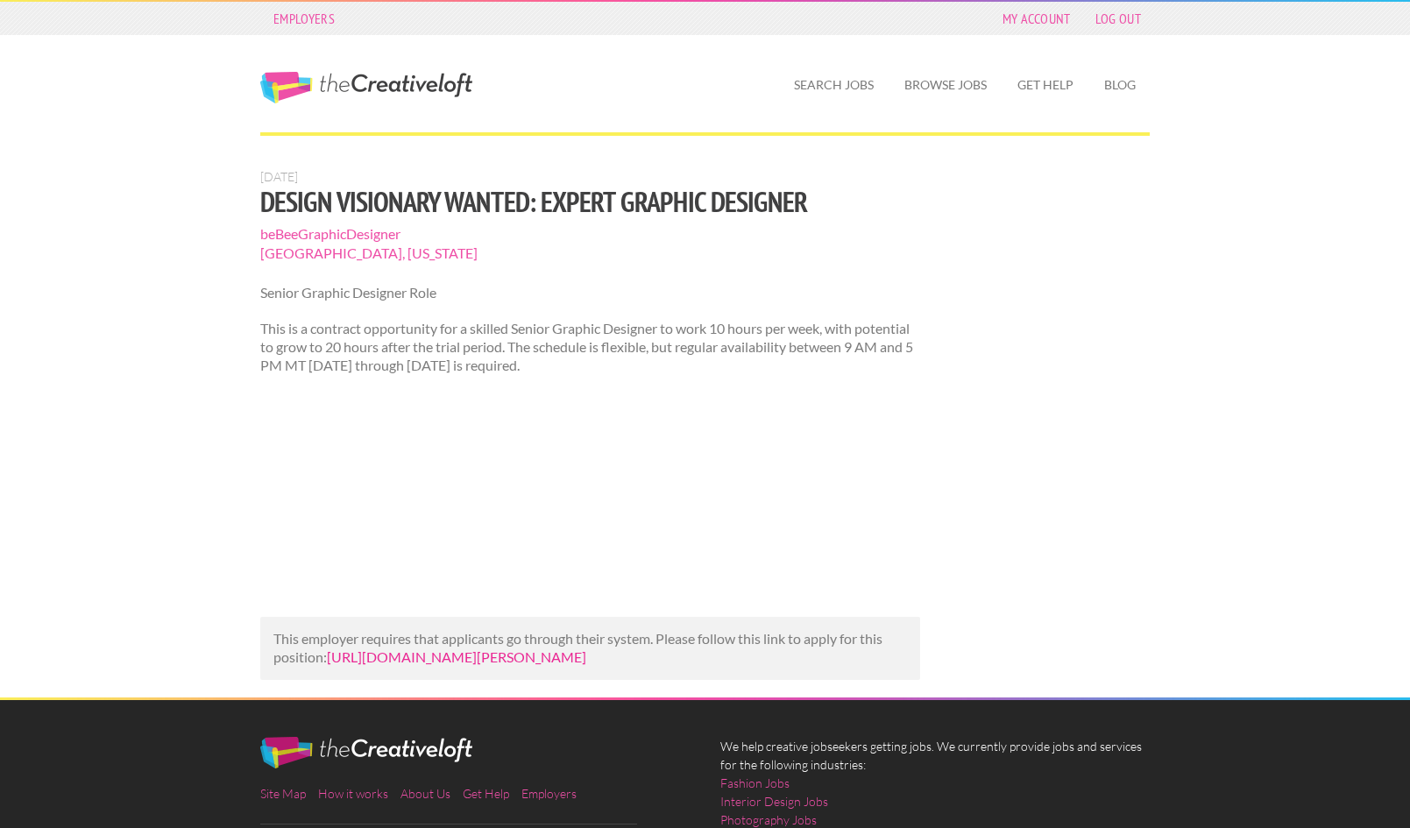
click at [586, 665] on link "https://us.bebee.com/job/66cff004aebcd7c8c343e76c792ce796?utm_campaign=google_j…" at bounding box center [456, 657] width 259 height 17
